Goal: Use online tool/utility: Utilize a website feature to perform a specific function

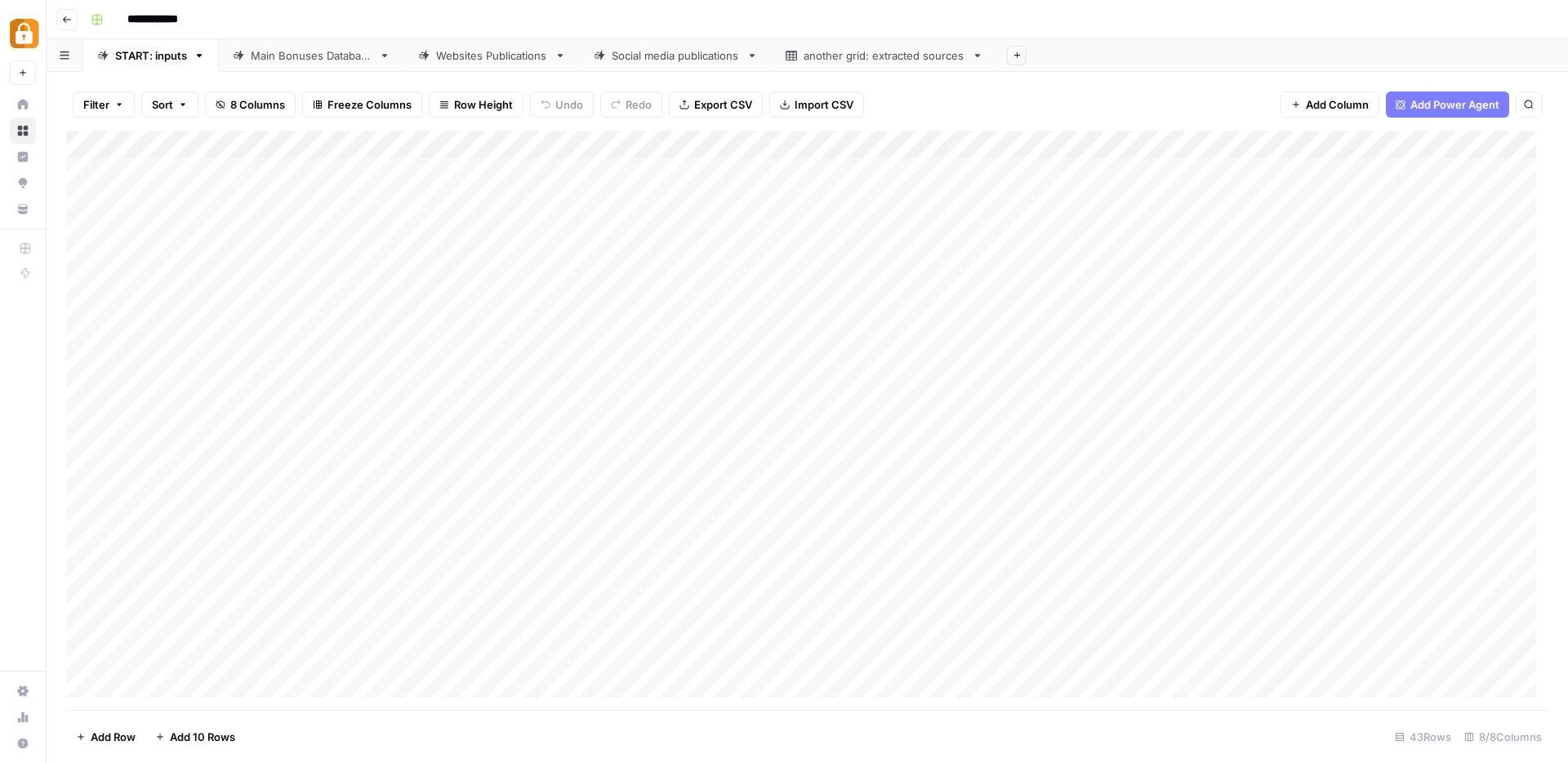
scroll to position [681, 0]
click at [471, 655] on div "Add Column" at bounding box center [807, 420] width 1482 height 579
click at [342, 653] on div "Add Column" at bounding box center [807, 420] width 1482 height 579
click at [166, 681] on div "Add Column" at bounding box center [807, 420] width 1482 height 579
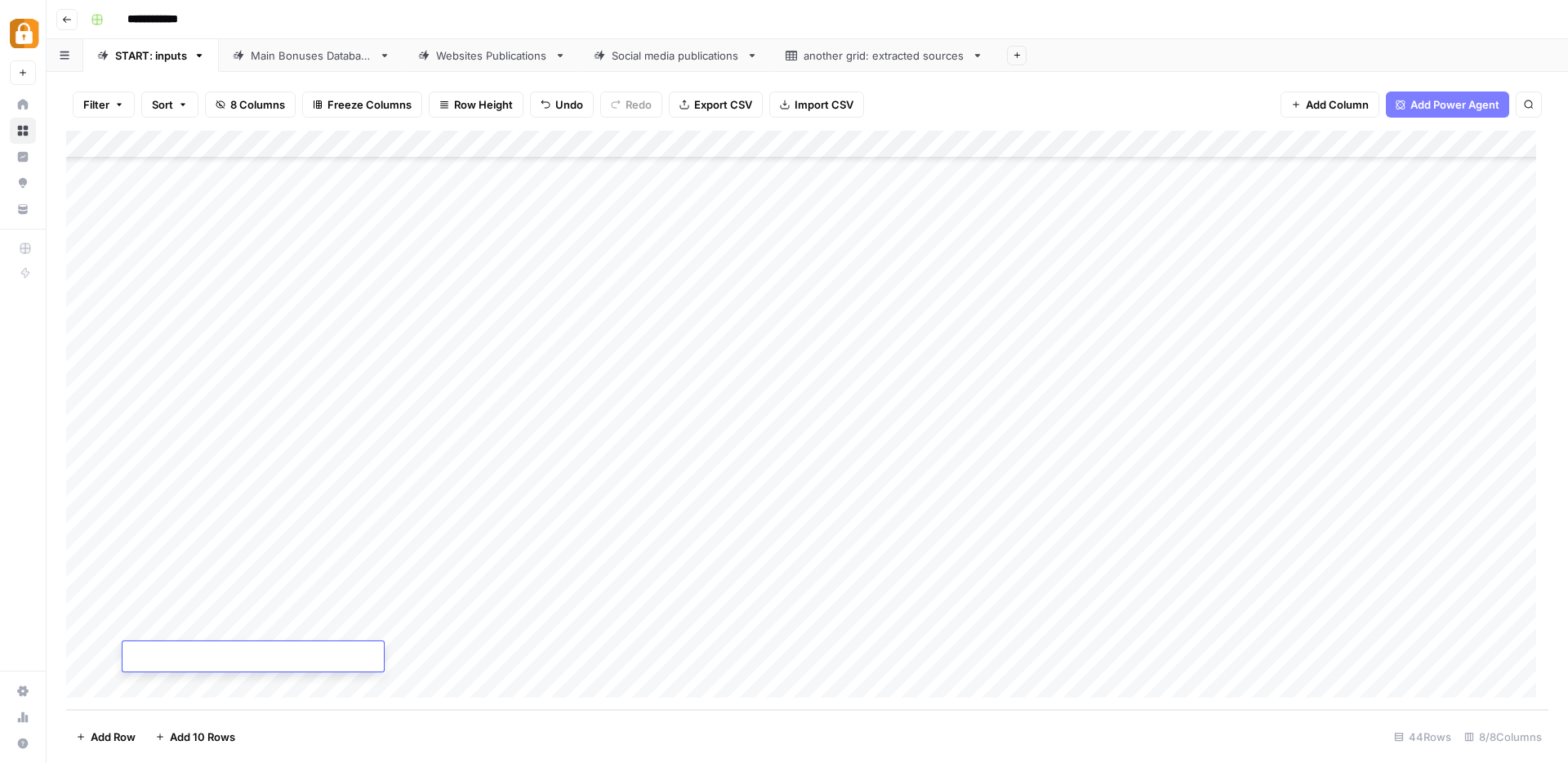
click at [496, 654] on div "Add Column" at bounding box center [807, 420] width 1482 height 579
click at [343, 650] on div "Add Column" at bounding box center [807, 420] width 1482 height 579
click at [325, 657] on div "Add Column" at bounding box center [807, 420] width 1482 height 579
click at [325, 657] on input "text" at bounding box center [361, 662] width 142 height 15
click at [318, 746] on button "Max" at bounding box center [312, 749] width 35 height 20
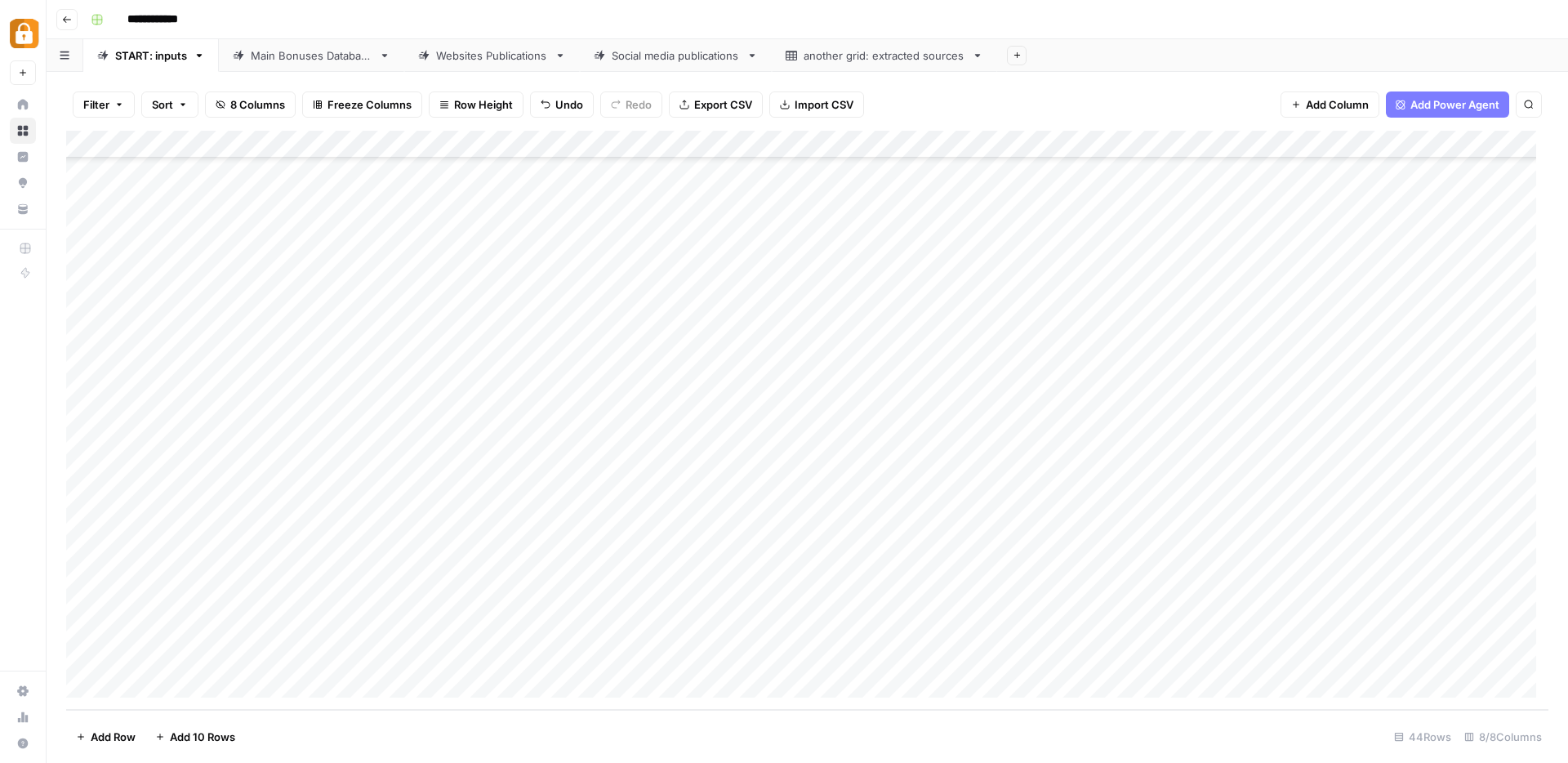
click at [484, 657] on div "Add Column" at bounding box center [807, 420] width 1482 height 579
type textarea "**********"
click at [364, 658] on div "Add Column" at bounding box center [807, 420] width 1482 height 579
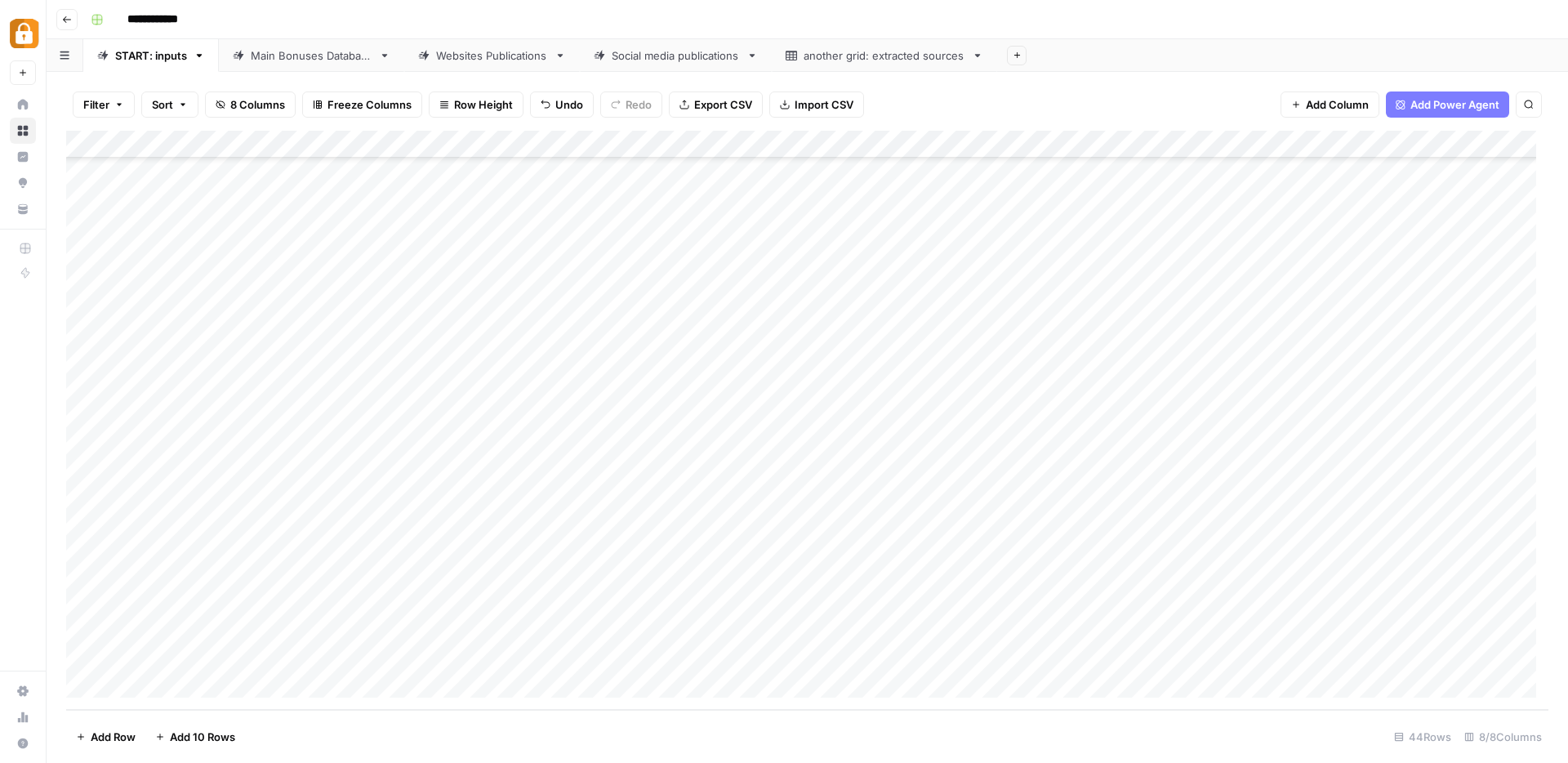
click at [1369, 657] on div "Add Column" at bounding box center [807, 420] width 1482 height 579
click at [951, 660] on div "Add Column" at bounding box center [807, 420] width 1482 height 579
click at [950, 659] on div "Add Column" at bounding box center [807, 420] width 1482 height 579
click at [966, 748] on button "e-mail" at bounding box center [949, 749] width 44 height 20
click at [147, 685] on div "Add Column" at bounding box center [807, 420] width 1482 height 579
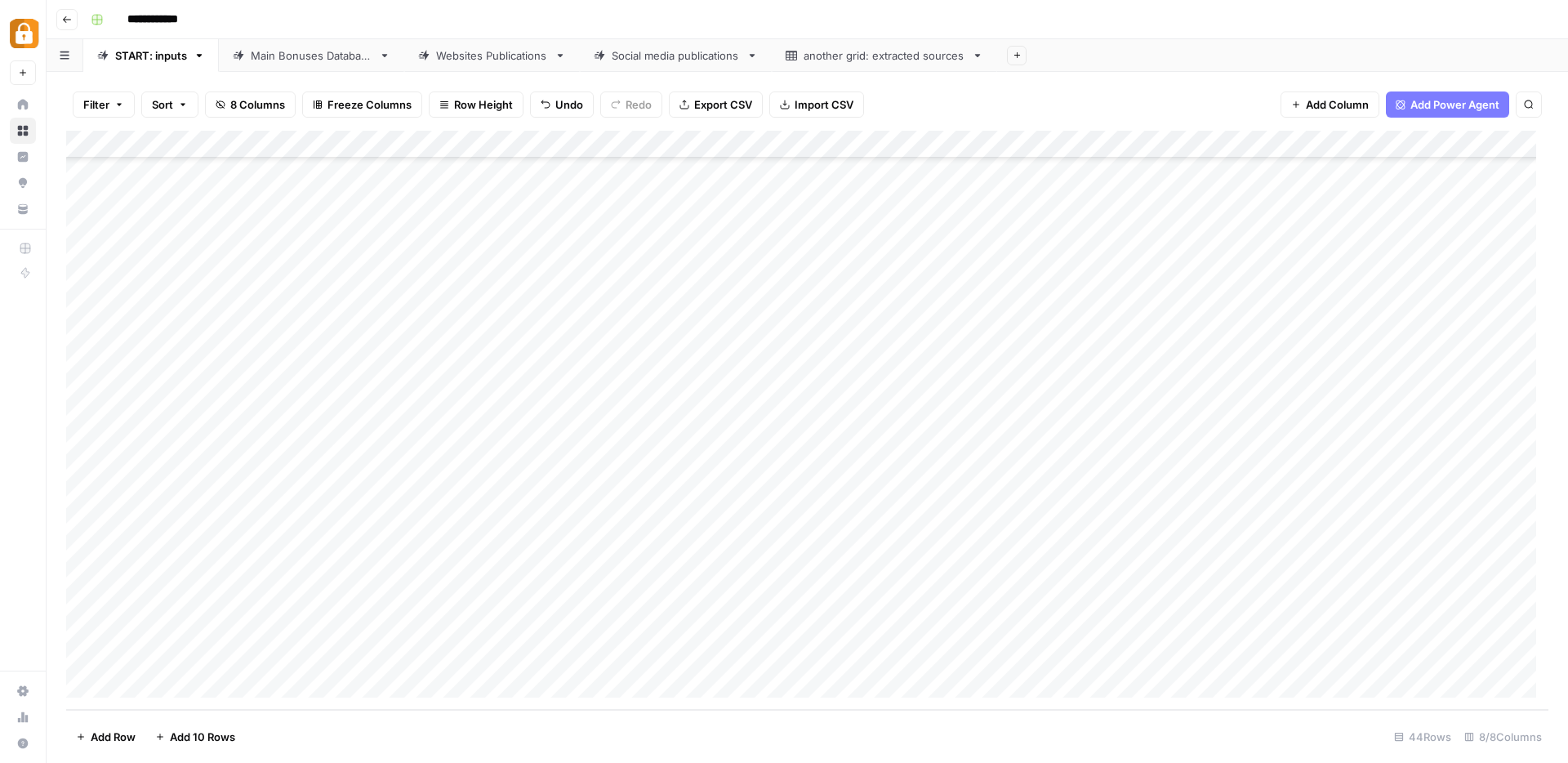
scroll to position [737, 0]
click at [479, 663] on div "Add Column" at bounding box center [807, 420] width 1482 height 579
type textarea "**********"
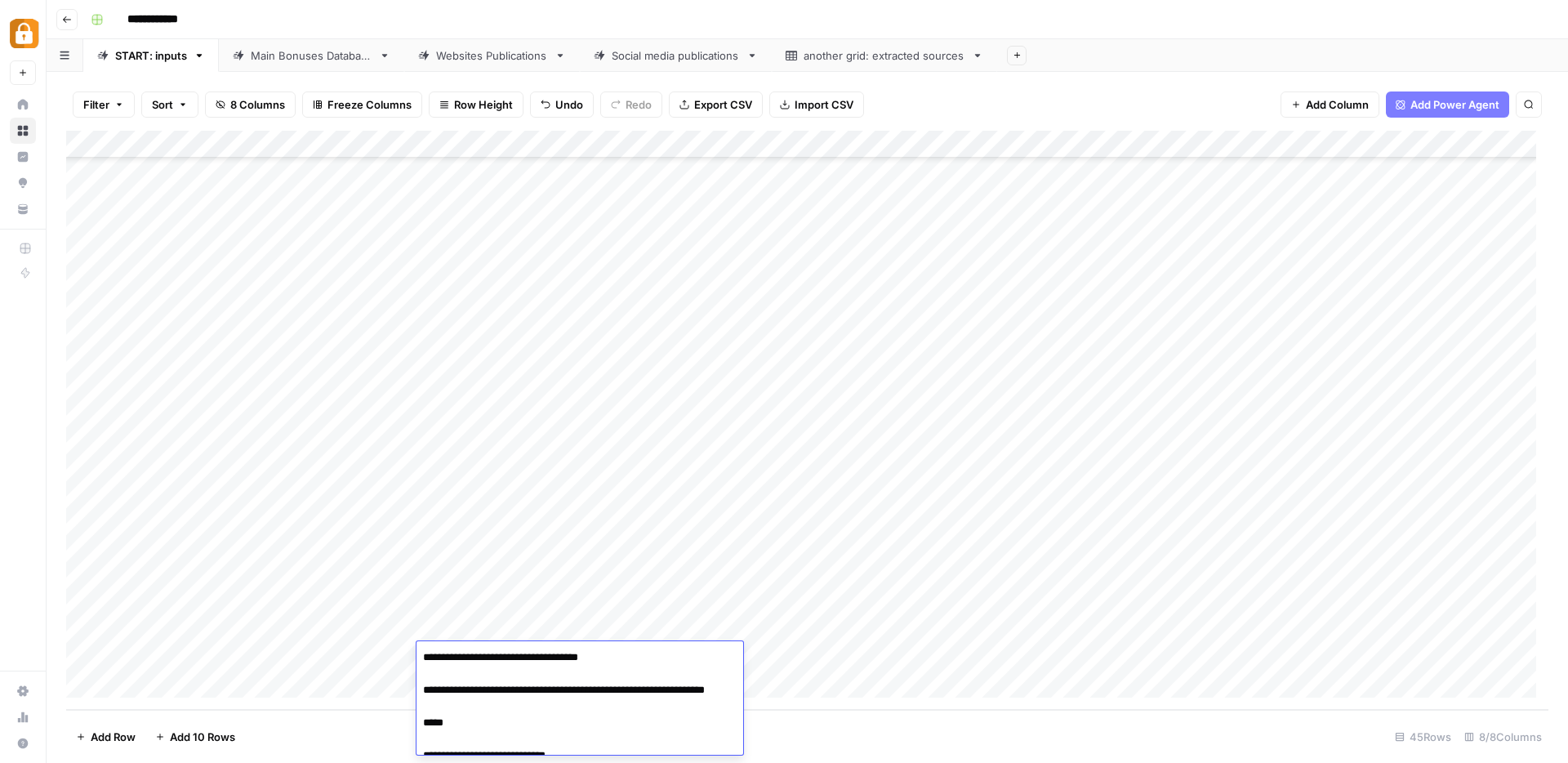
scroll to position [1969, 0]
click at [368, 658] on div "Add Column" at bounding box center [807, 420] width 1482 height 579
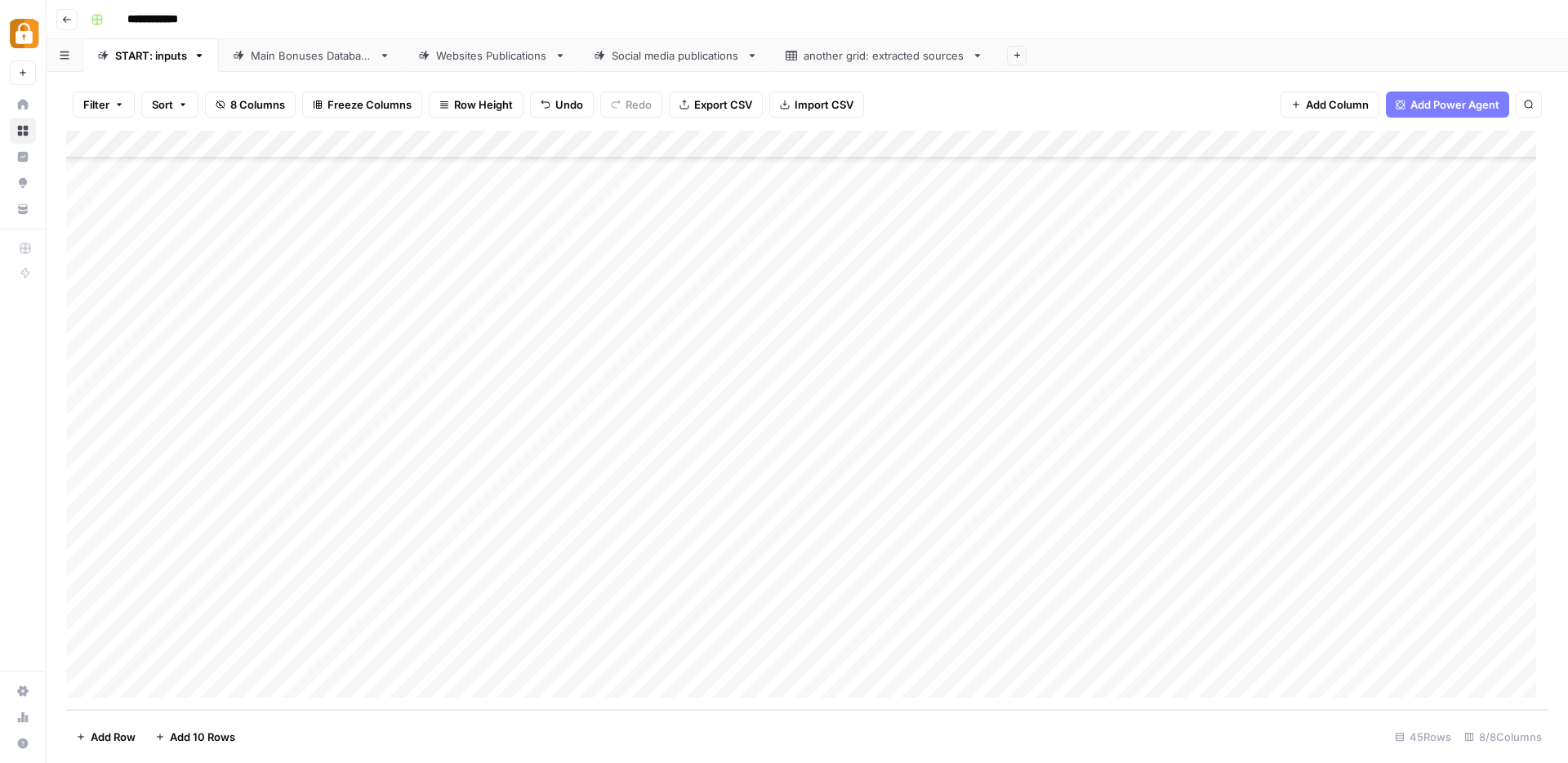
click at [287, 662] on div "Add Column" at bounding box center [807, 420] width 1482 height 579
click at [312, 751] on button "Max" at bounding box center [312, 749] width 35 height 20
click at [938, 657] on div "Add Column" at bounding box center [807, 420] width 1482 height 579
click at [937, 657] on div "Add Column" at bounding box center [807, 420] width 1482 height 579
click at [947, 747] on button "e-mail" at bounding box center [949, 749] width 44 height 20
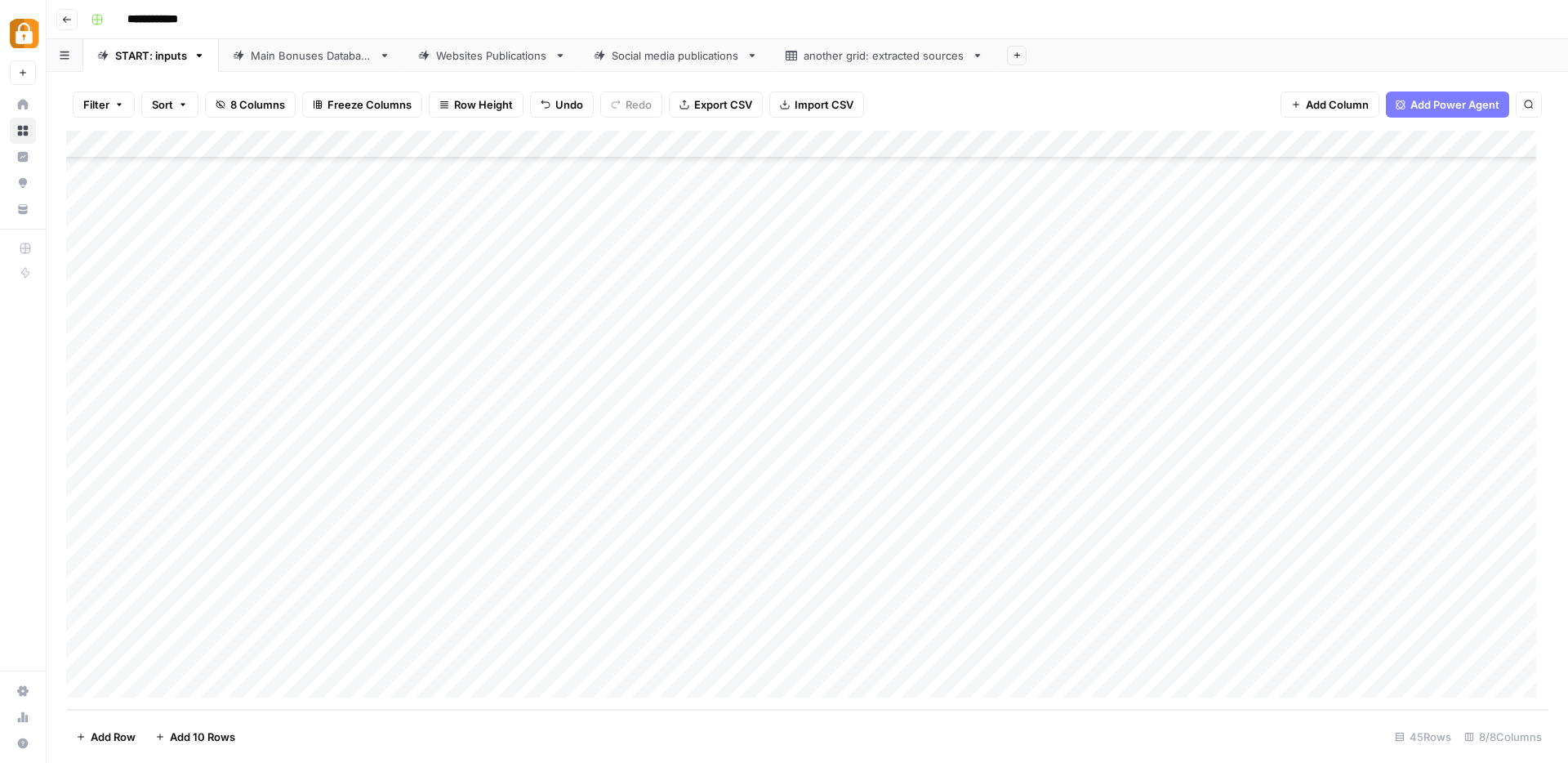
click at [1278, 642] on div "Add Column" at bounding box center [807, 420] width 1482 height 579
click at [1256, 630] on div "Add Column" at bounding box center [807, 420] width 1482 height 579
click at [1256, 630] on textarea at bounding box center [1333, 630] width 262 height 23
type textarea "**********"
click at [1265, 649] on div "Add Column" at bounding box center [807, 420] width 1482 height 579
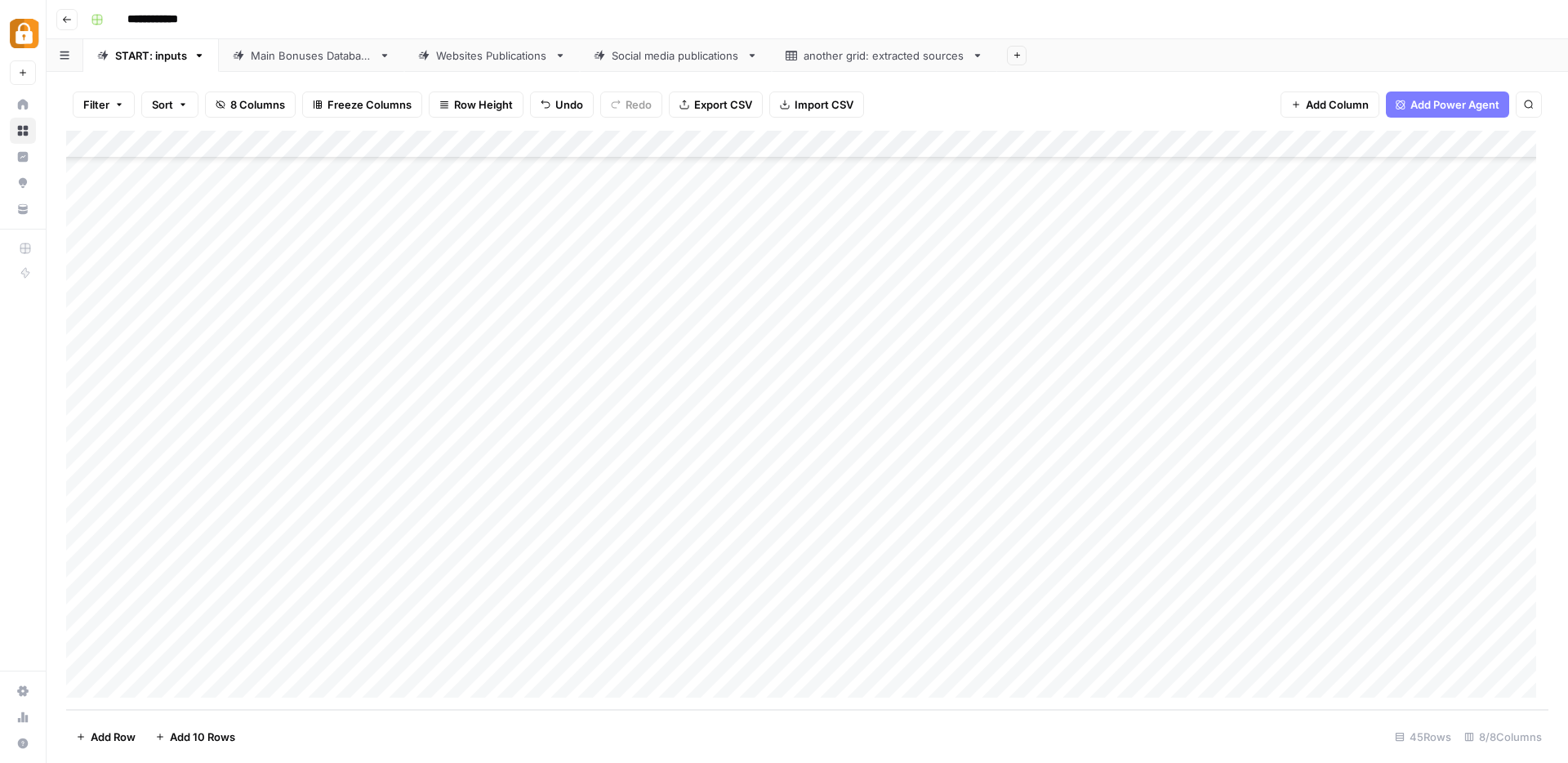
click at [1261, 633] on div "Add Column" at bounding box center [807, 420] width 1482 height 579
click at [1263, 662] on div "Add Column" at bounding box center [807, 420] width 1482 height 579
click at [1366, 654] on div "Add Column" at bounding box center [807, 420] width 1482 height 579
